Goal: Task Accomplishment & Management: Manage account settings

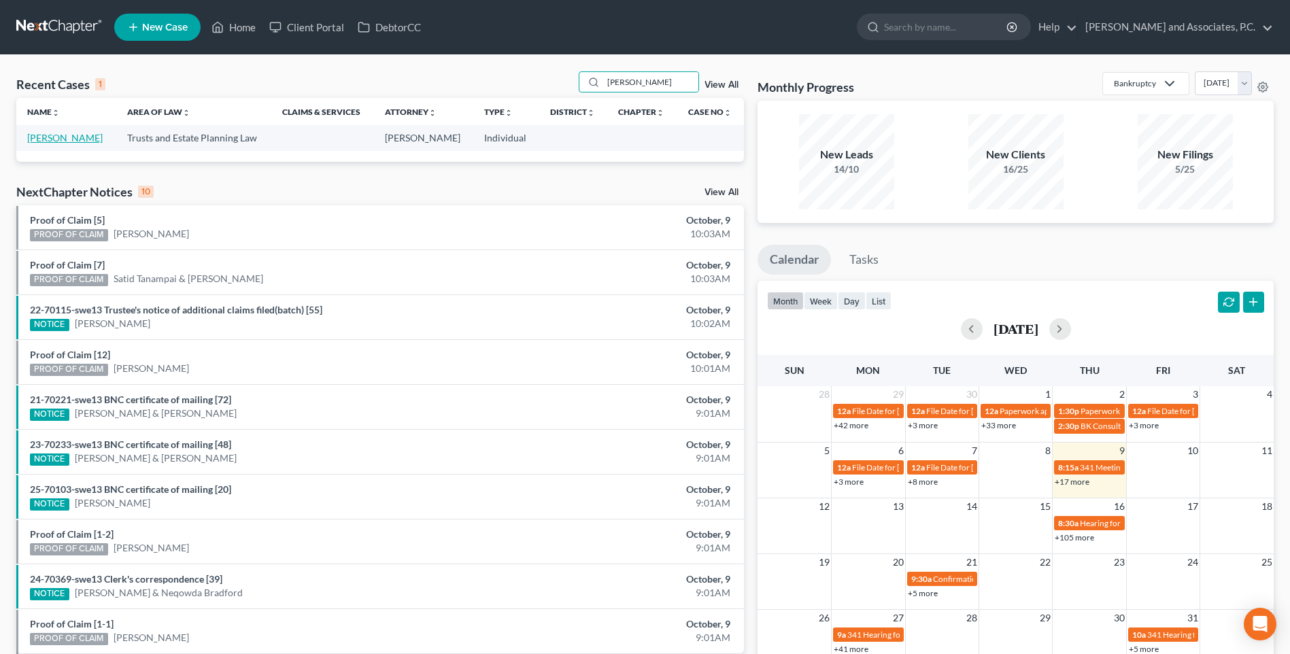
type input "[PERSON_NAME]"
click at [69, 139] on link "[PERSON_NAME]" at bounding box center [64, 138] width 75 height 12
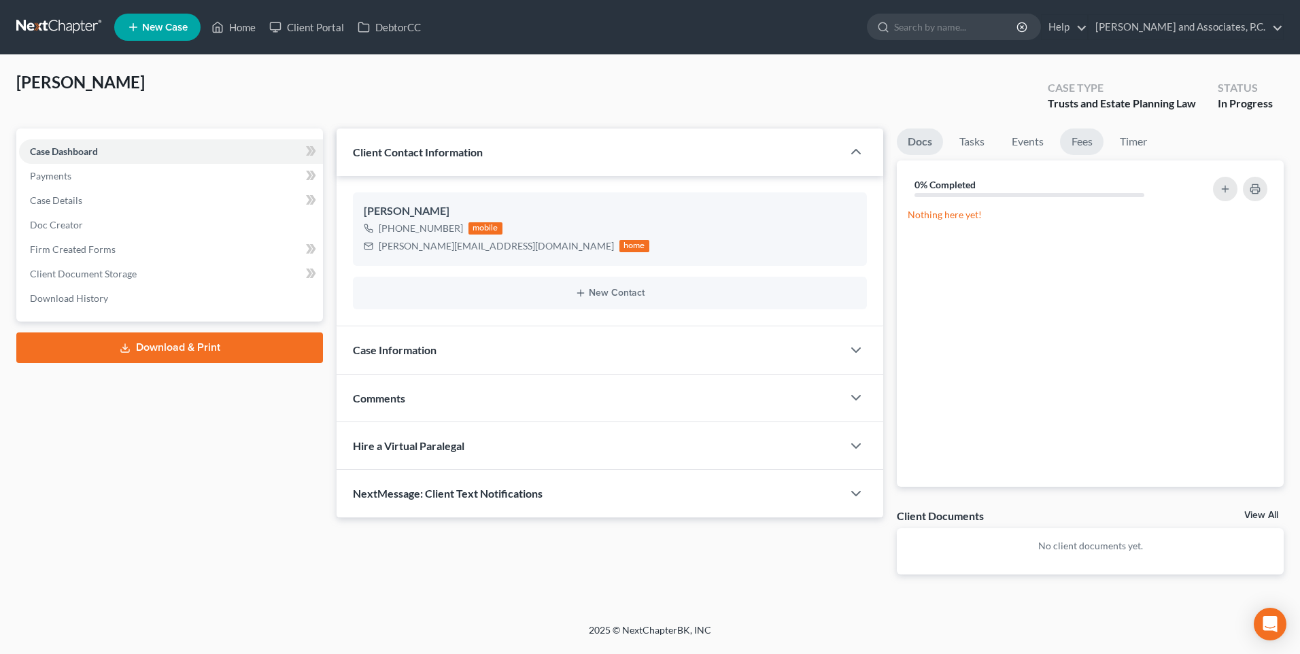
click at [1077, 146] on link "Fees" at bounding box center [1082, 142] width 44 height 27
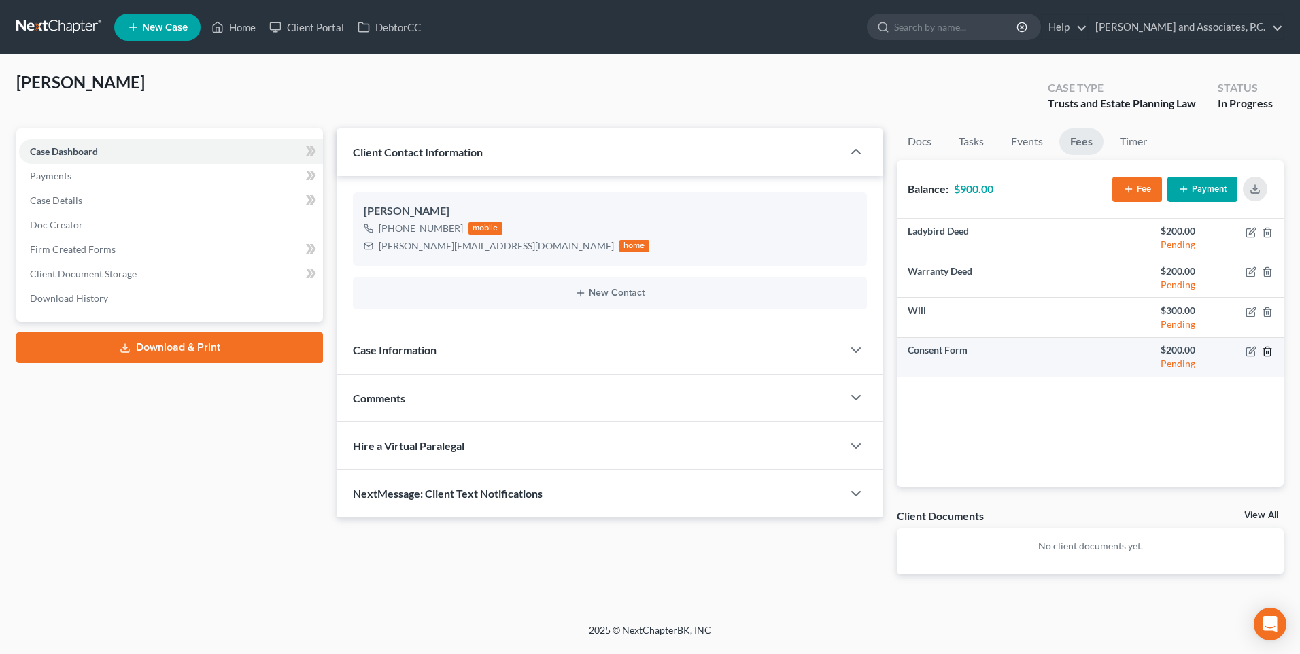
click at [1267, 353] on line "button" at bounding box center [1267, 352] width 0 height 3
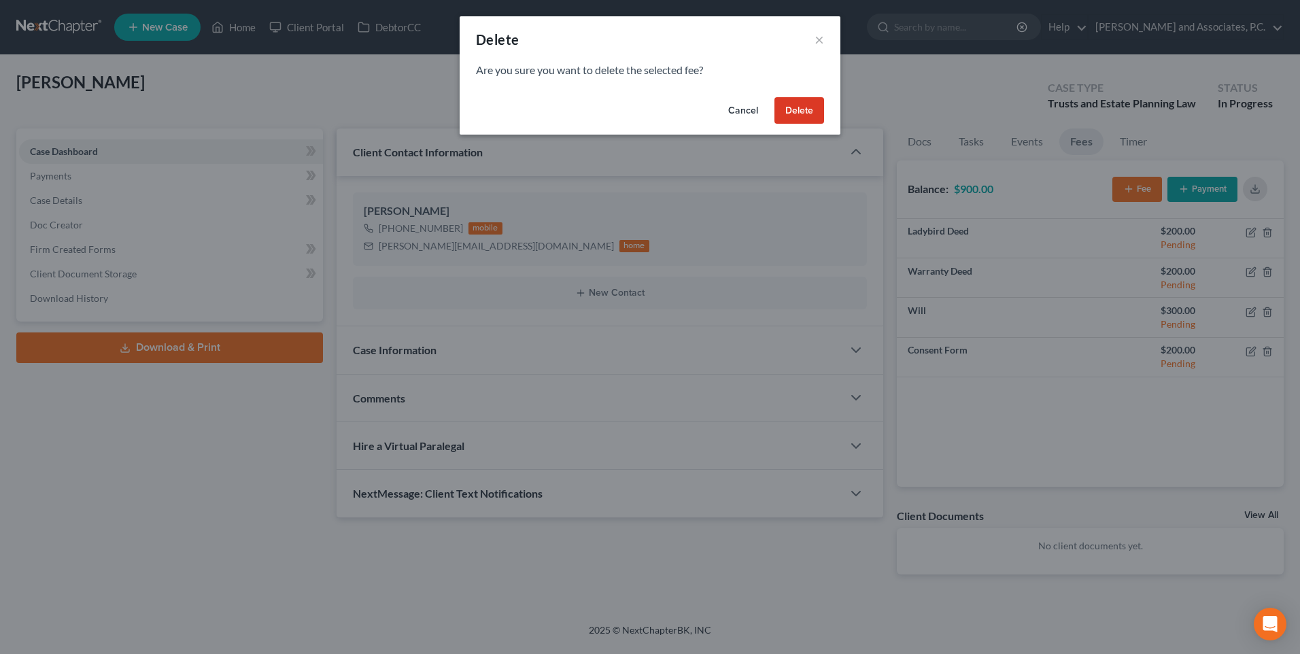
click at [794, 117] on button "Delete" at bounding box center [799, 110] width 50 height 27
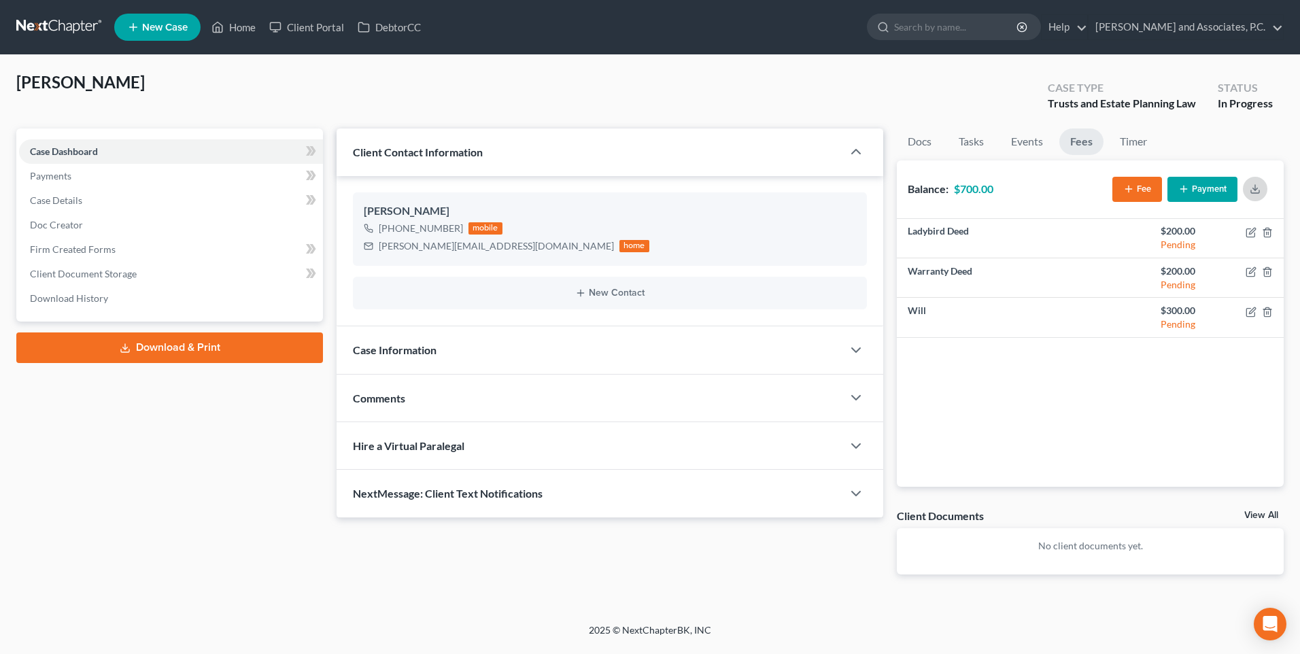
click at [1252, 191] on icon "button" at bounding box center [1255, 189] width 11 height 11
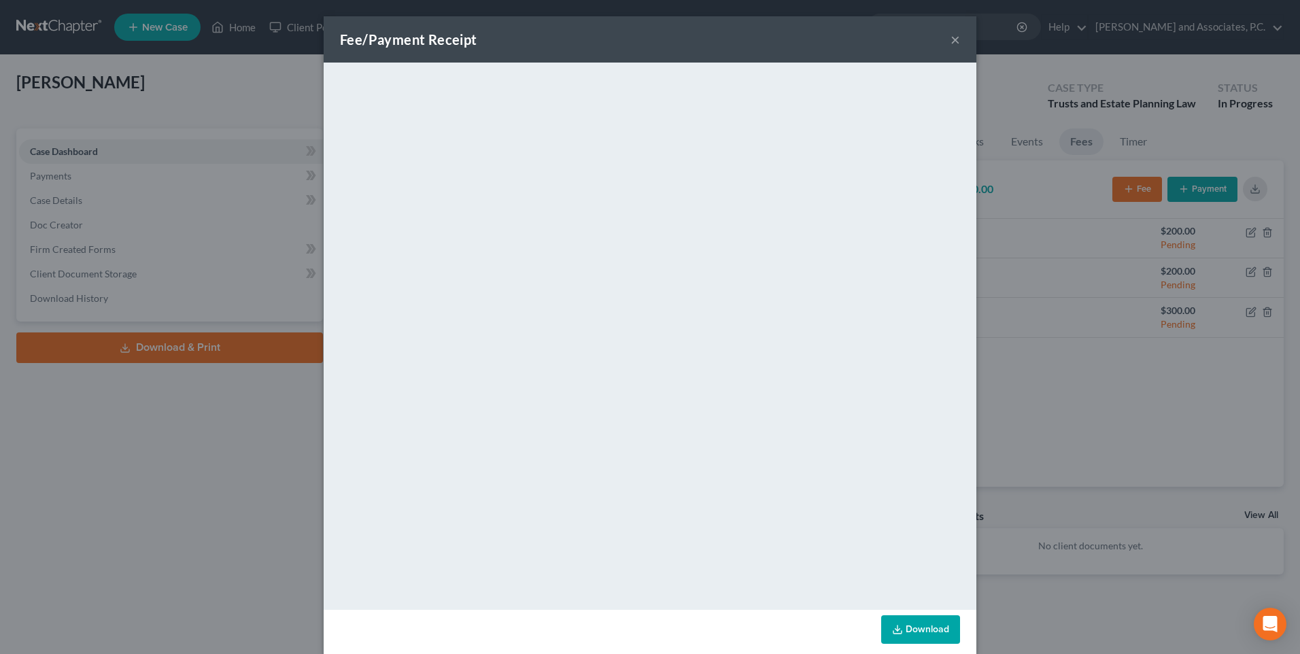
click at [951, 41] on button "×" at bounding box center [956, 39] width 10 height 16
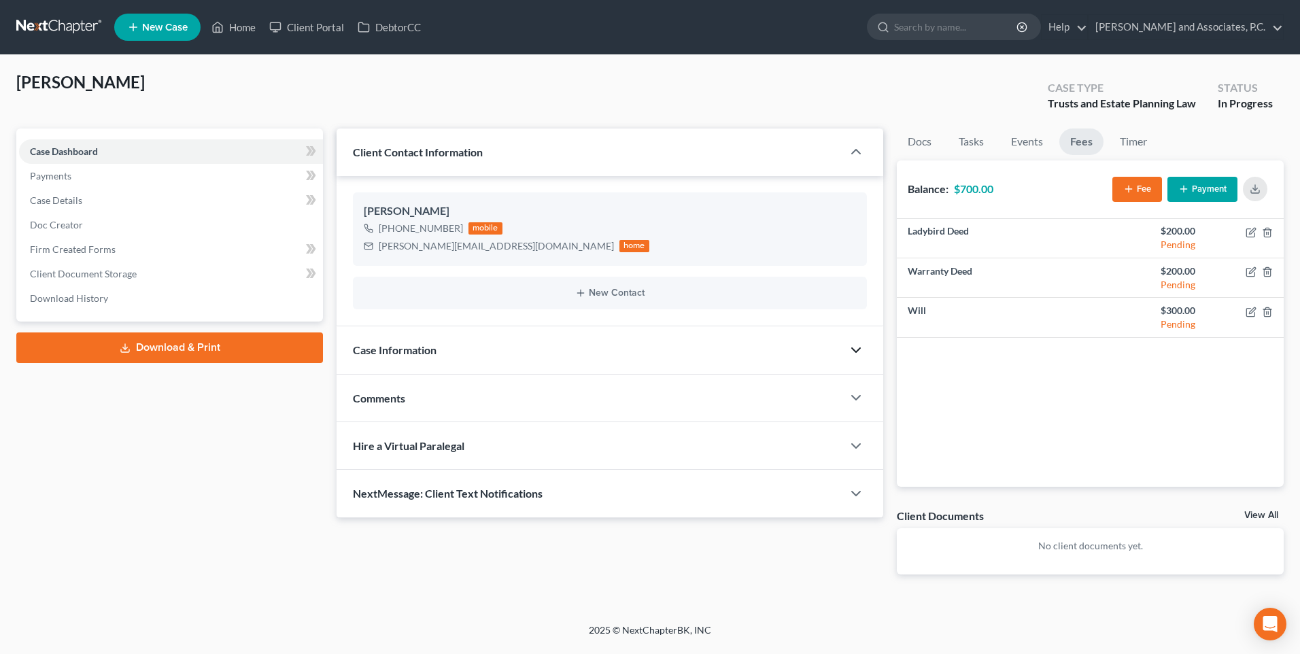
click at [857, 353] on icon "button" at bounding box center [856, 350] width 16 height 16
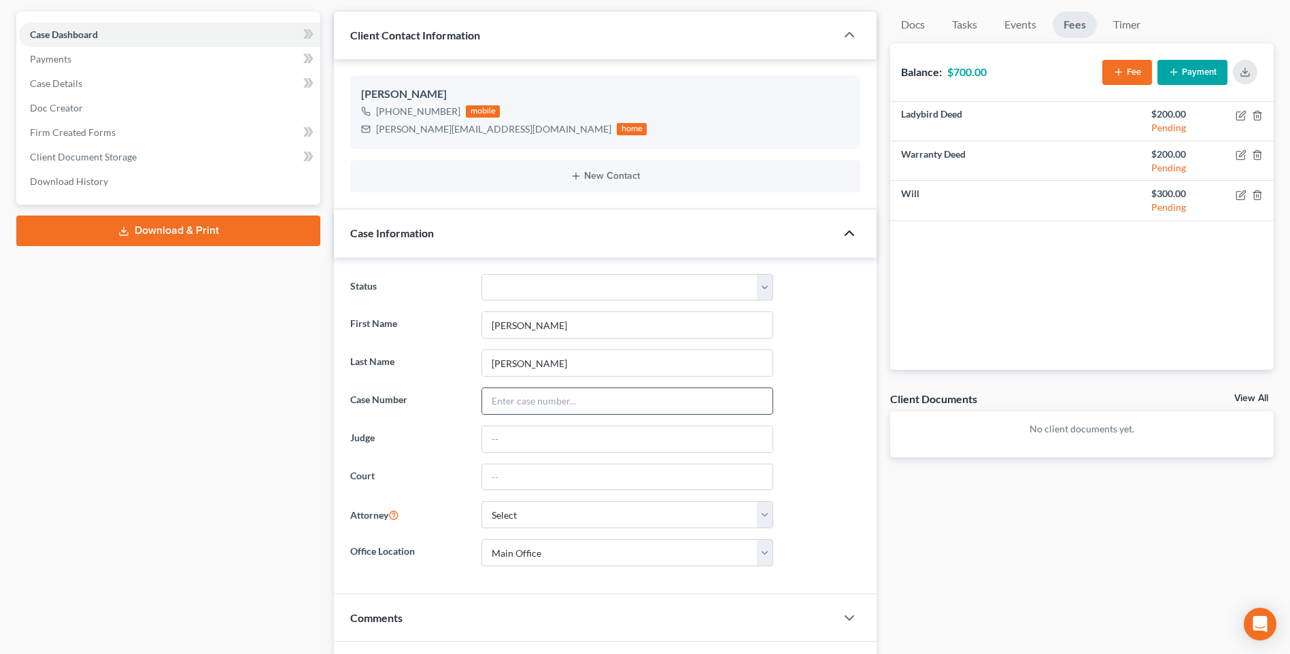
scroll to position [116, 0]
click at [844, 232] on icon "button" at bounding box center [849, 234] width 16 height 16
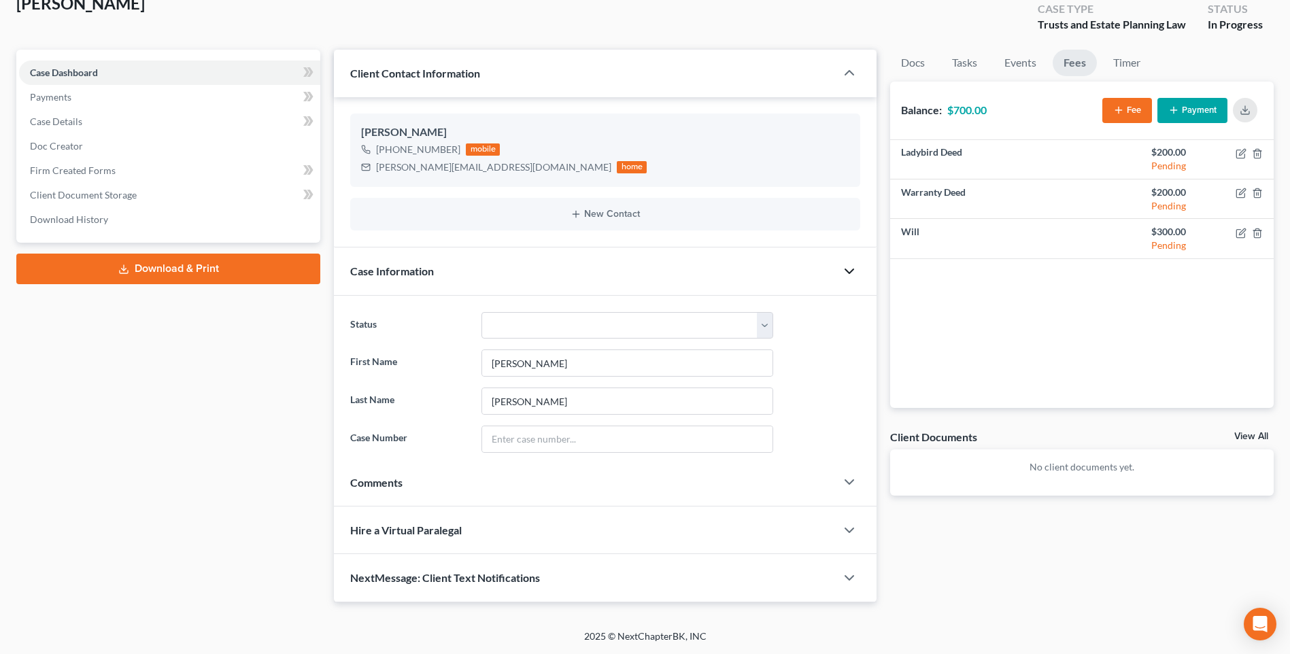
scroll to position [0, 0]
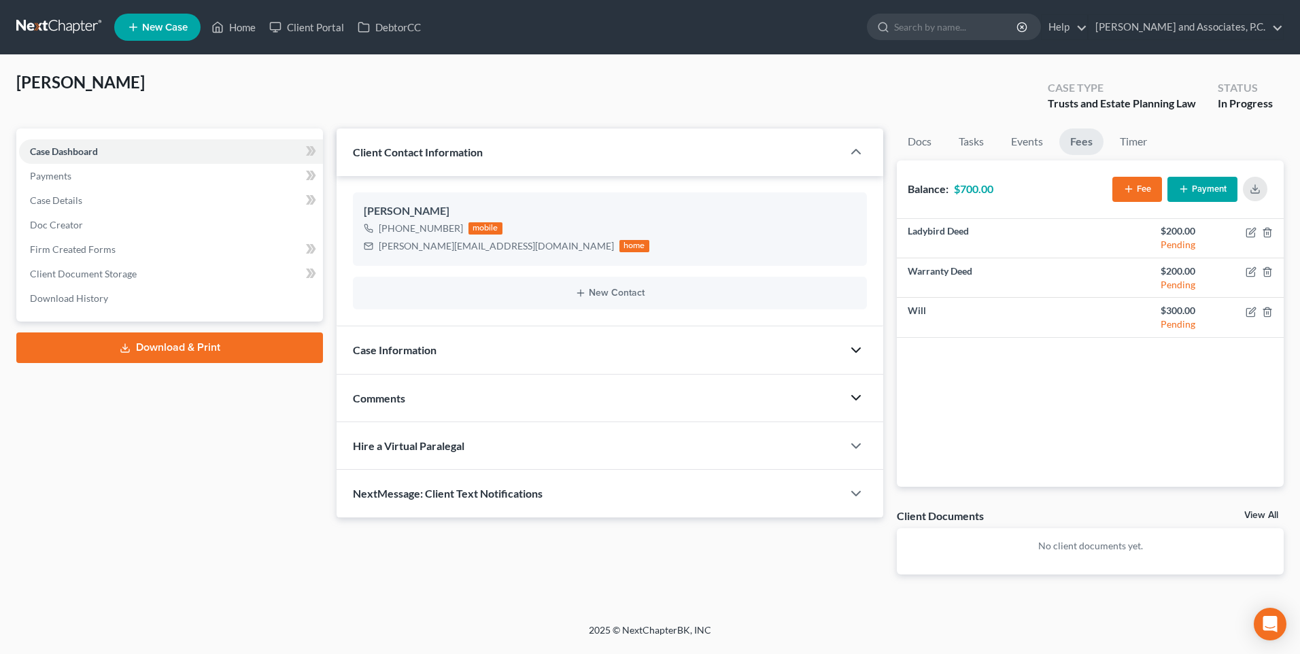
click at [859, 401] on icon "button" at bounding box center [856, 398] width 16 height 16
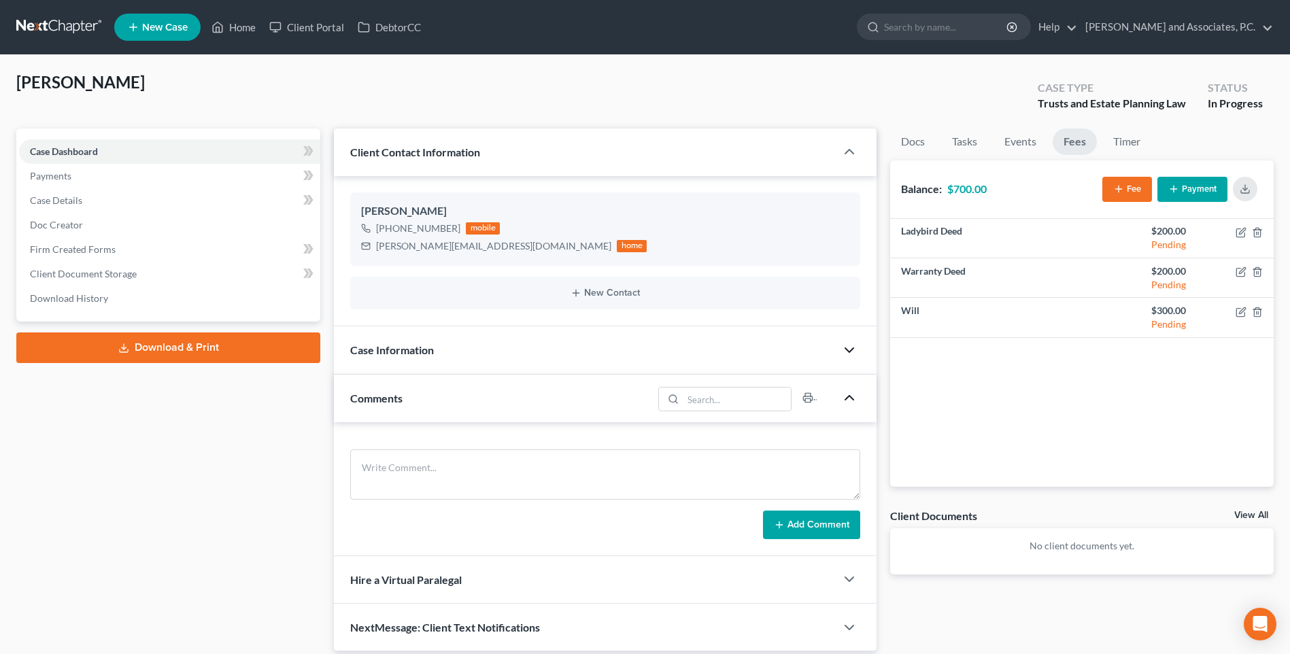
click at [849, 398] on icon "button" at bounding box center [849, 398] width 16 height 16
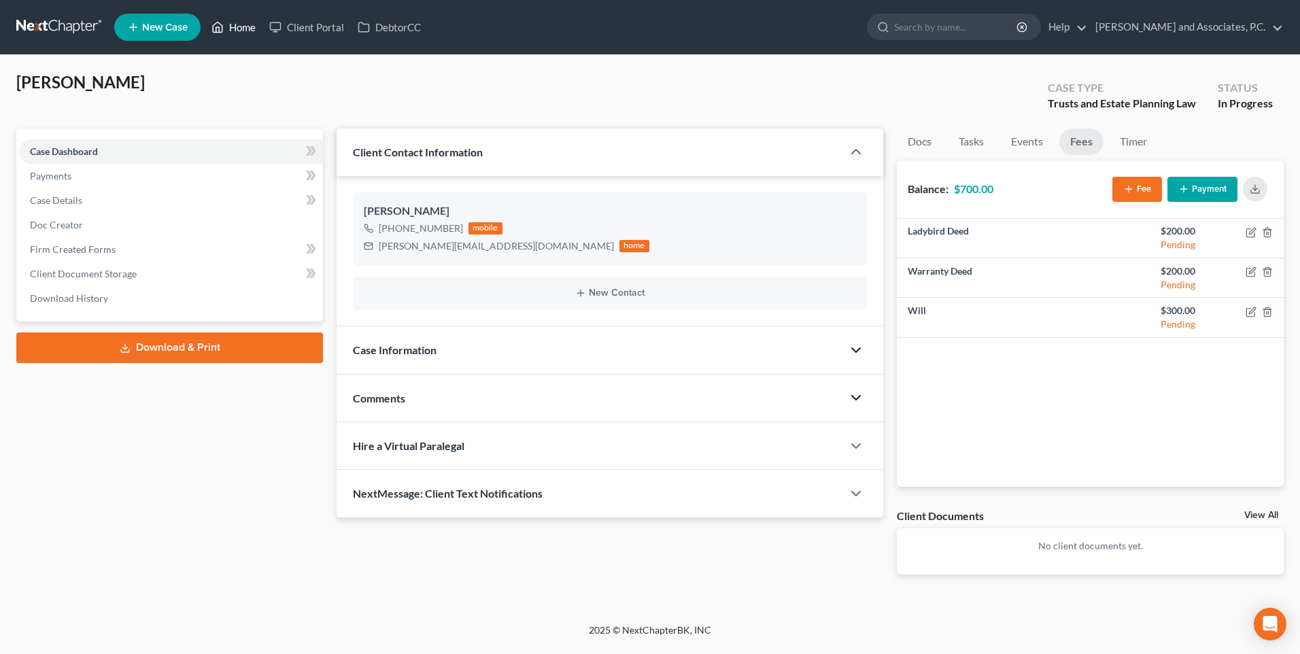
click at [245, 31] on link "Home" at bounding box center [234, 27] width 58 height 24
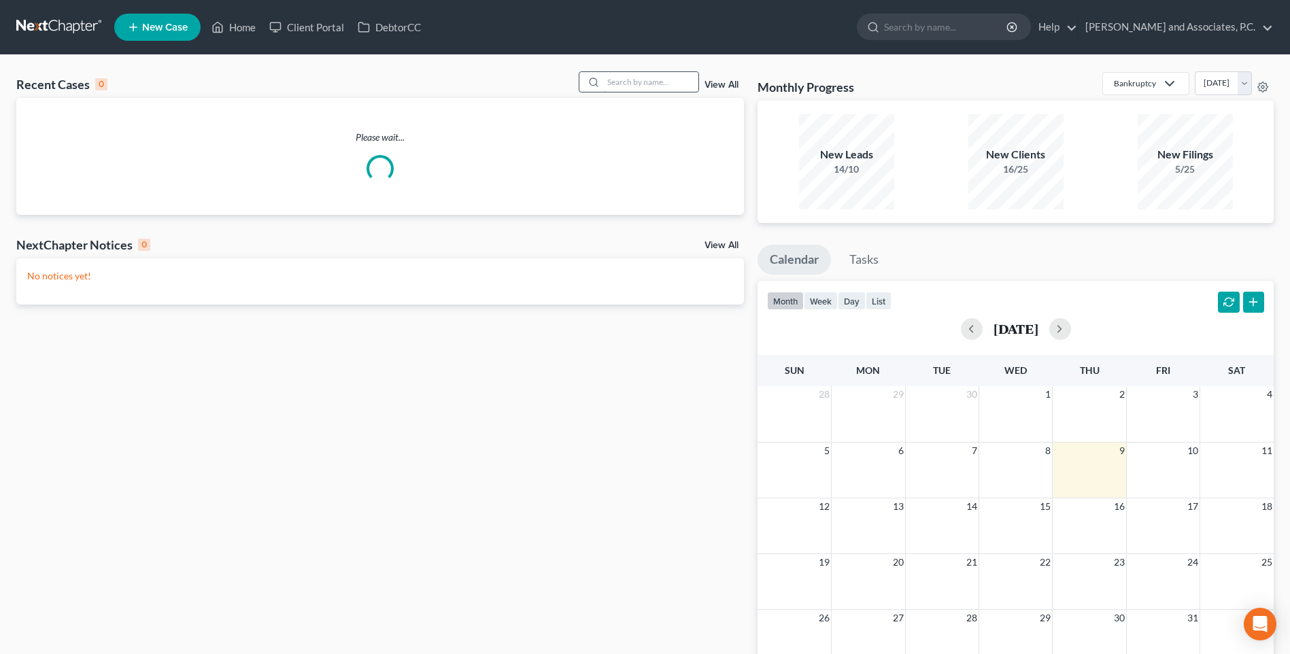
click at [622, 83] on input "search" at bounding box center [650, 82] width 95 height 20
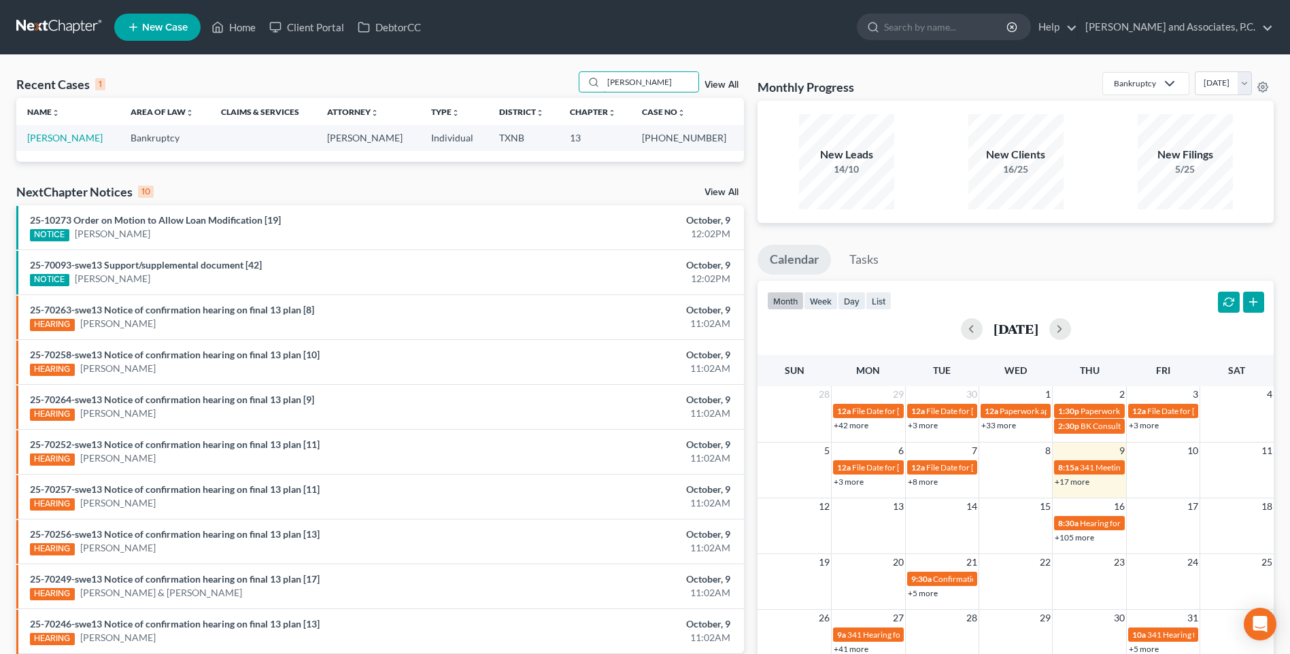
type input "[PERSON_NAME]"
